Goal: Transaction & Acquisition: Purchase product/service

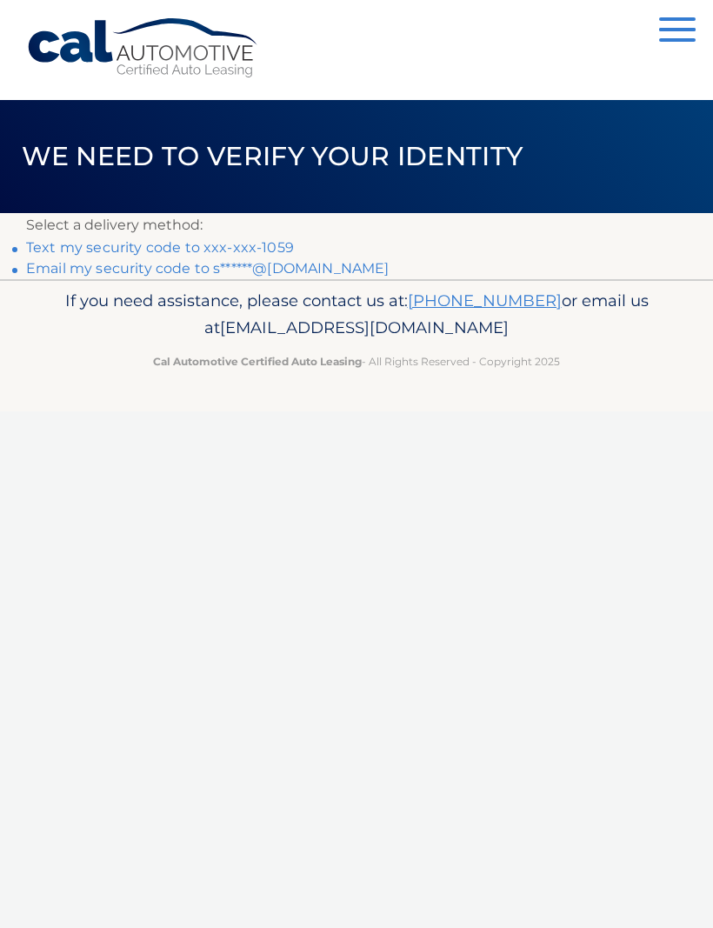
click at [166, 244] on link "Text my security code to xxx-xxx-1059" at bounding box center [160, 247] width 268 height 17
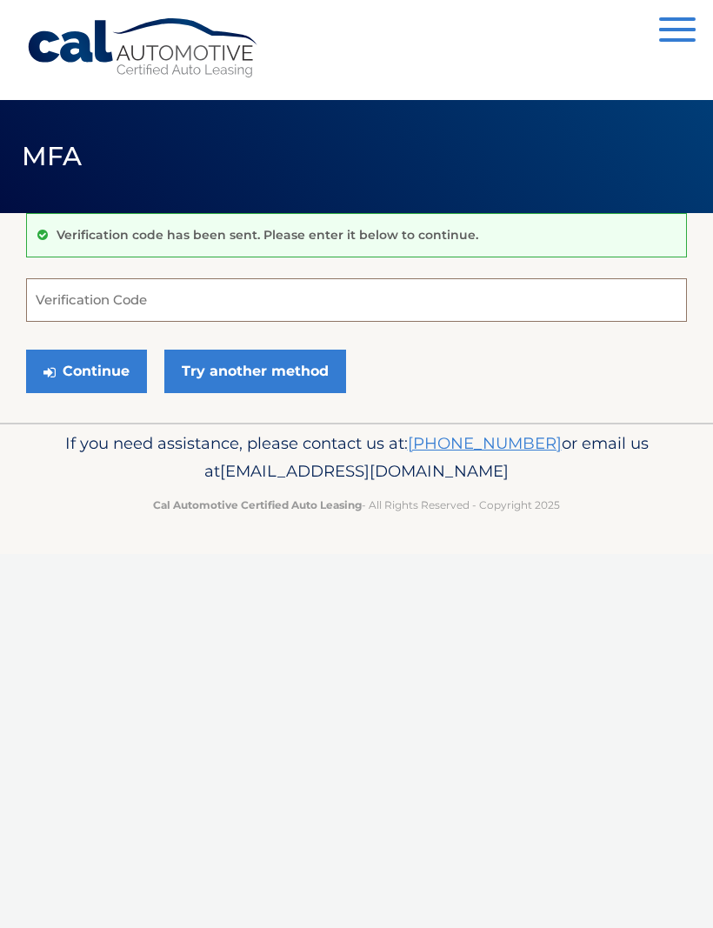
click at [183, 293] on input "Verification Code" at bounding box center [356, 299] width 661 height 43
type input "326630"
click at [89, 364] on button "Continue" at bounding box center [86, 371] width 121 height 43
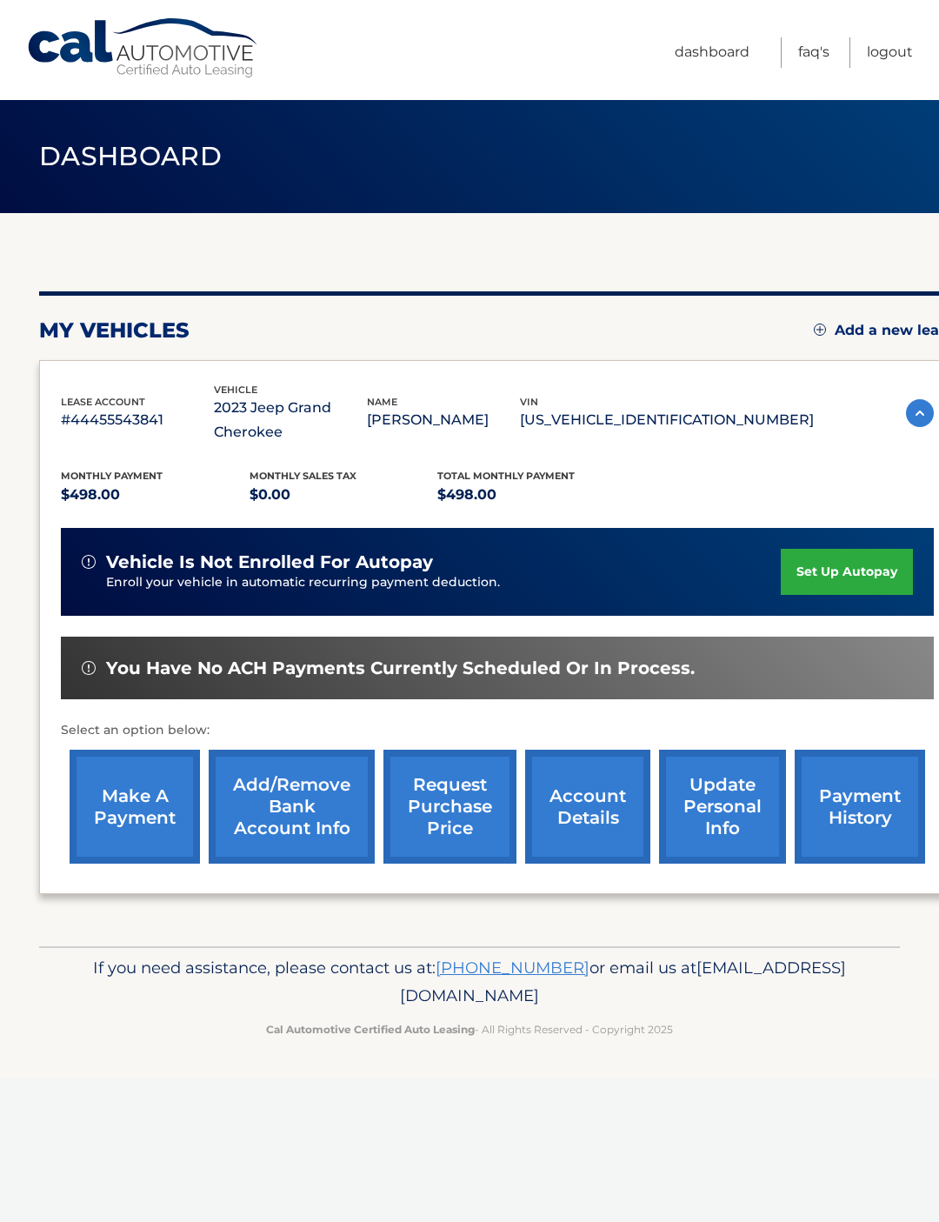
click at [127, 806] on link "make a payment" at bounding box center [135, 806] width 130 height 114
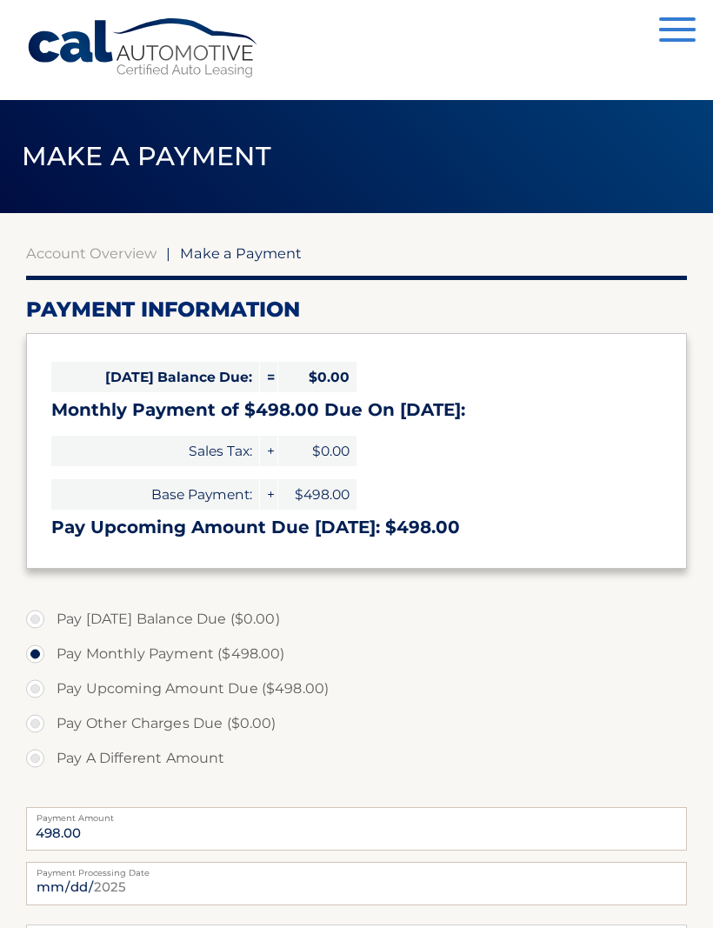
select select "YmNhZTI0NjEtMDQ2NS00ZWVmLWEyZmUtMjU1ZTlkMTY1OWUz"
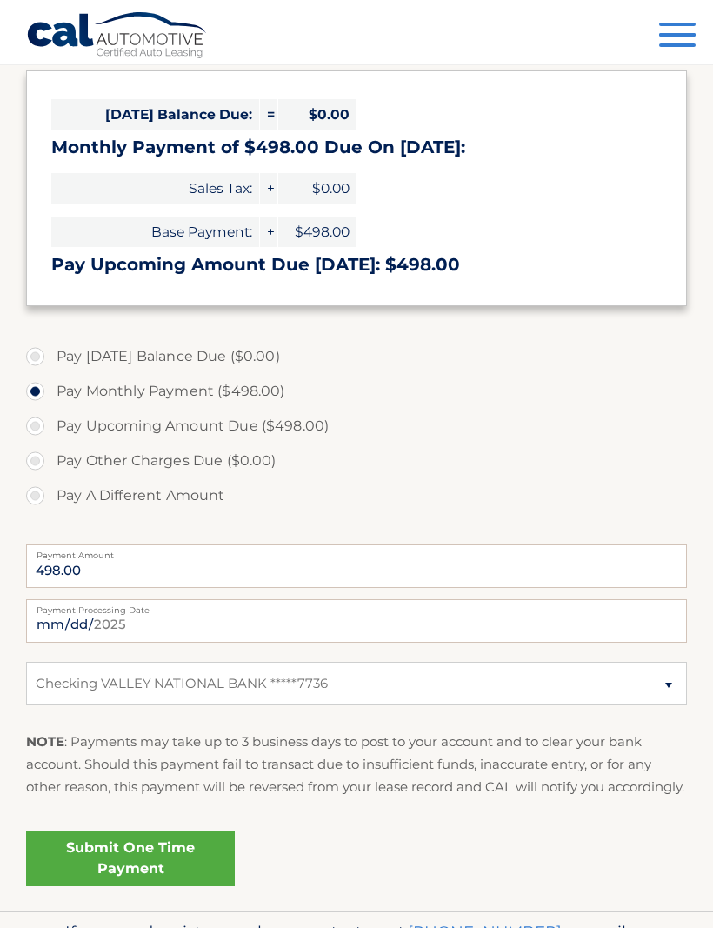
scroll to position [267, 0]
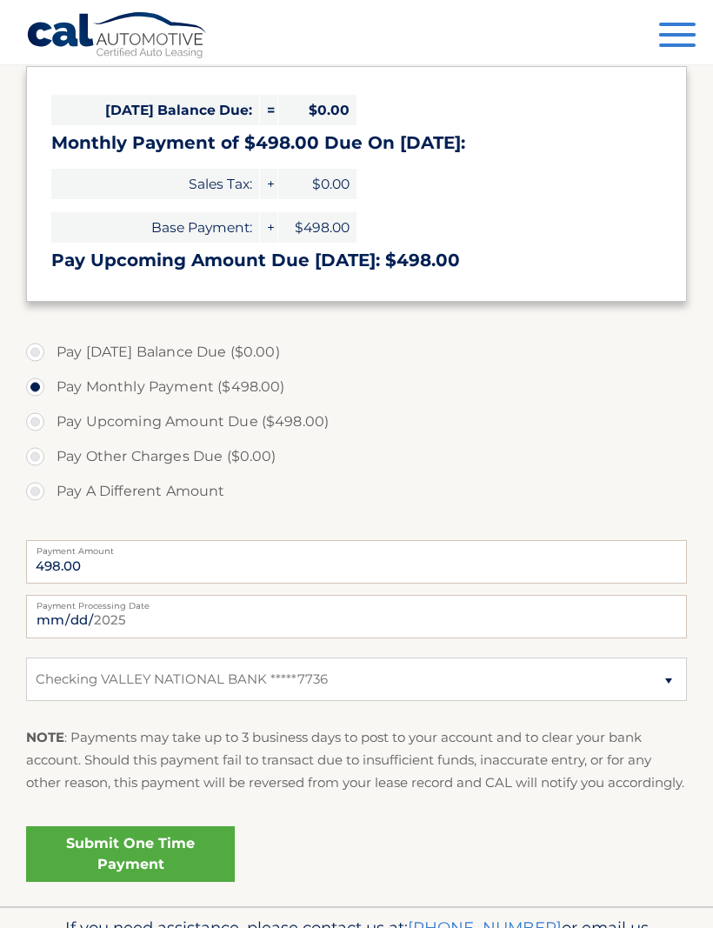
click at [182, 866] on link "Submit One Time Payment" at bounding box center [130, 854] width 209 height 56
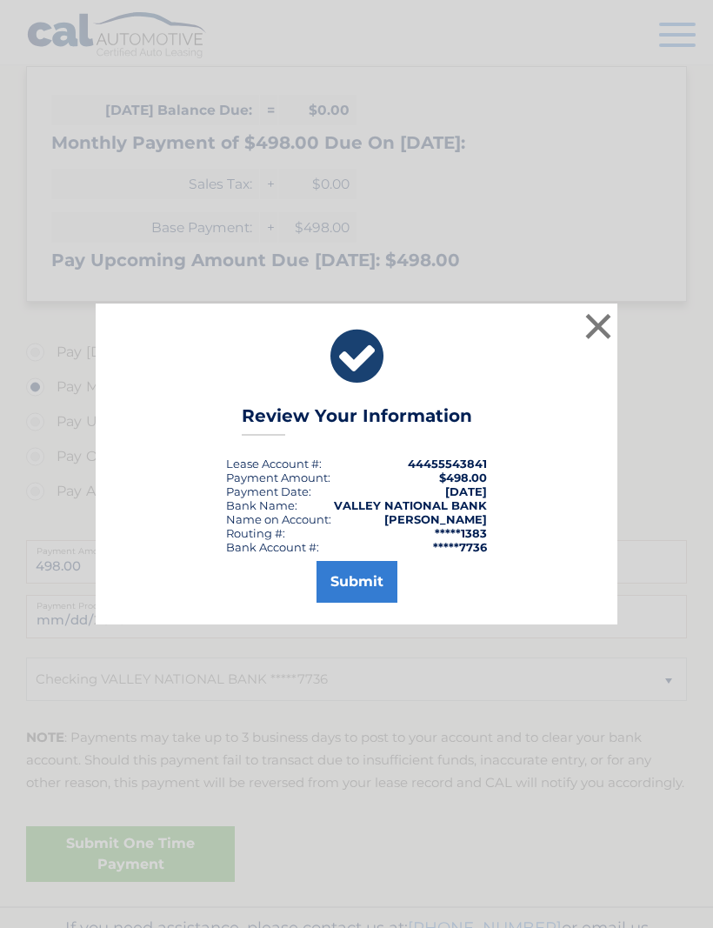
click at [363, 603] on button "Submit" at bounding box center [356, 582] width 81 height 42
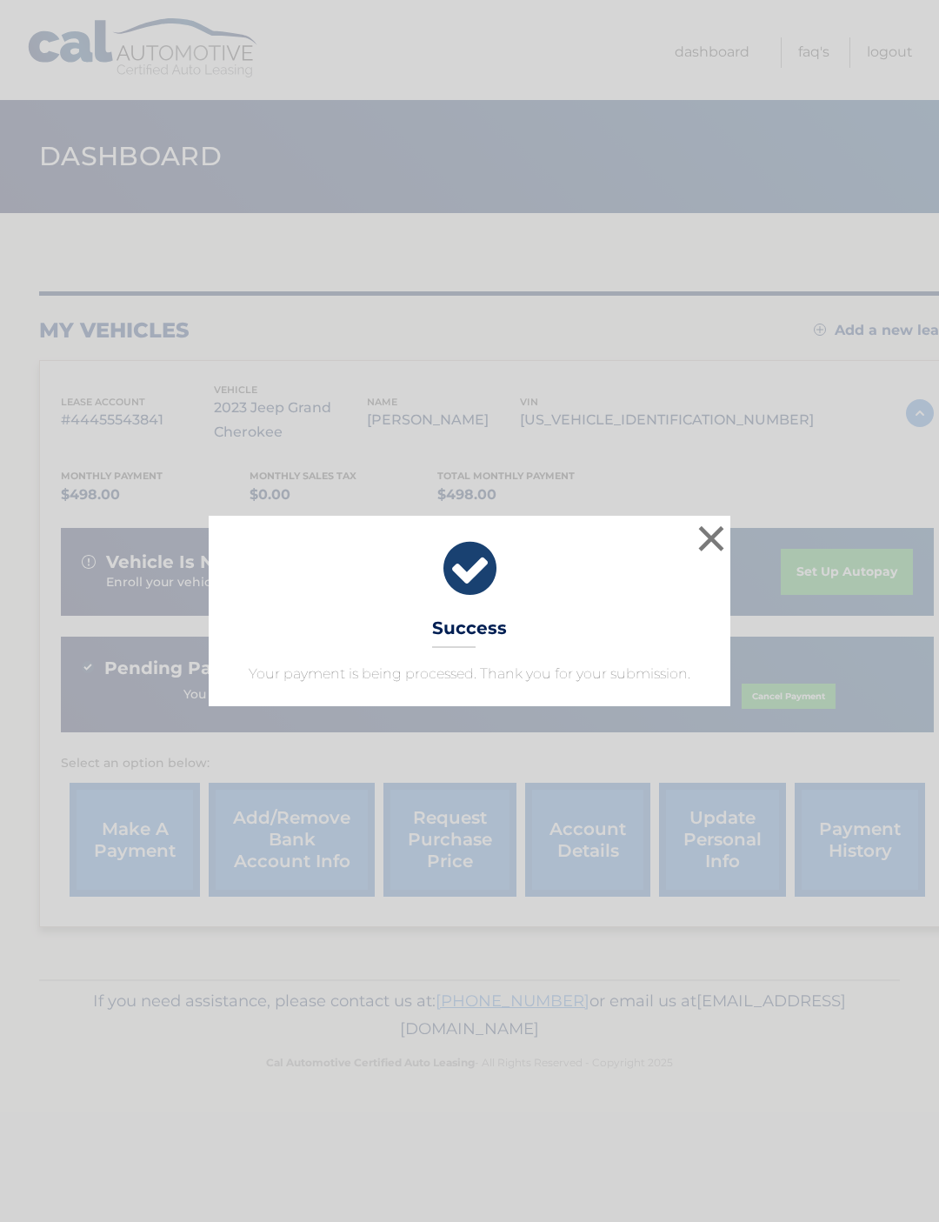
click at [725, 539] on button "×" at bounding box center [711, 538] width 35 height 35
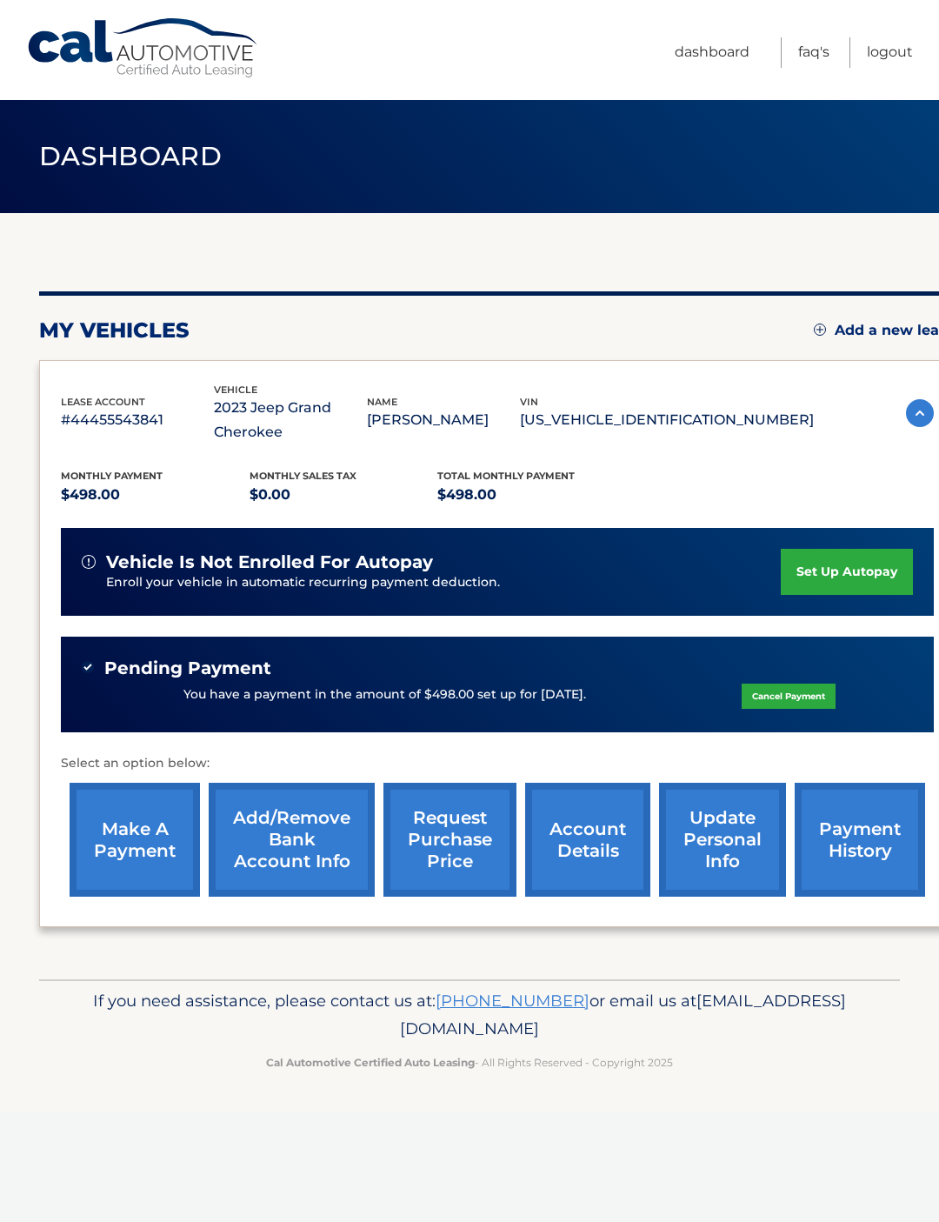
click at [894, 51] on link "Logout" at bounding box center [890, 52] width 46 height 30
